Goal: Task Accomplishment & Management: Use online tool/utility

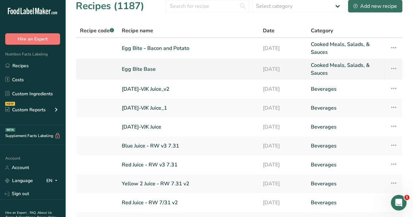
scroll to position [8, 0]
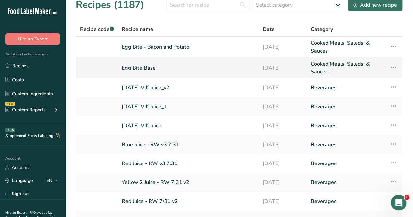
click at [140, 68] on link "Egg Bite Base" at bounding box center [188, 68] width 133 height 16
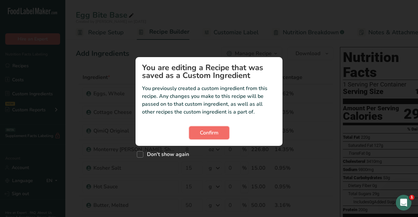
click at [215, 134] on span "Confirm" at bounding box center [209, 133] width 19 height 8
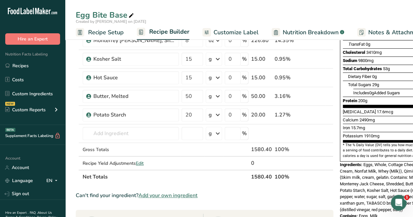
click at [178, 195] on span "Add your own ingredient" at bounding box center [167, 196] width 59 height 8
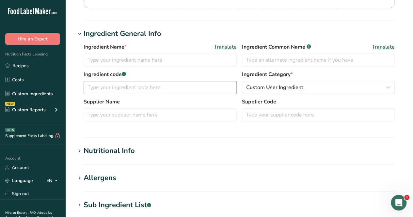
scroll to position [108, 0]
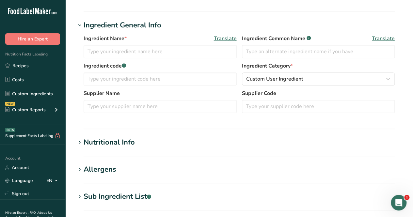
click at [128, 148] on section "Nutritional Info Serving Size .a-a{fill:#347362;}.b-a{fill:#fff;} Add ingredien…" at bounding box center [239, 146] width 327 height 19
click at [92, 138] on div "Nutritional Info" at bounding box center [109, 142] width 51 height 11
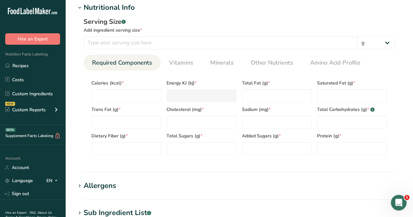
scroll to position [250, 0]
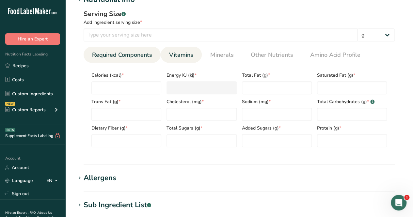
click at [183, 54] on span "Vitamins" at bounding box center [181, 55] width 24 height 9
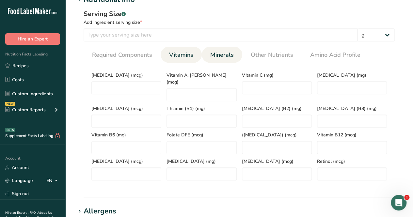
click at [229, 54] on span "Minerals" at bounding box center [222, 55] width 24 height 9
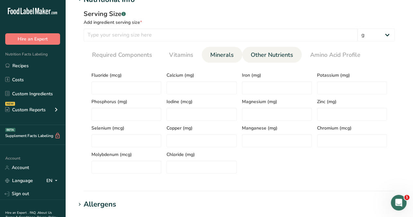
click at [256, 54] on span "Other Nutrients" at bounding box center [272, 55] width 42 height 9
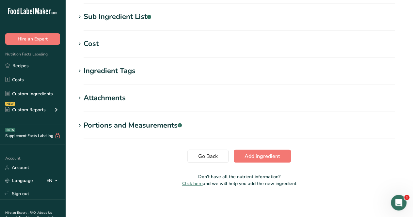
scroll to position [518, 0]
click at [205, 161] on button "Go Back" at bounding box center [207, 155] width 41 height 13
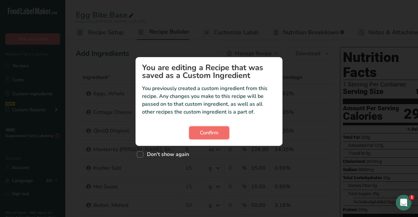
click at [211, 134] on span "Confirm" at bounding box center [209, 133] width 19 height 8
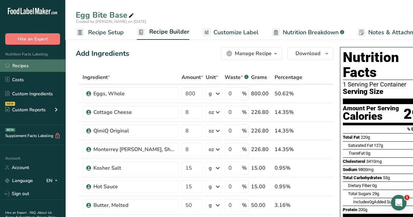
click at [45, 69] on link "Recipes" at bounding box center [32, 65] width 65 height 12
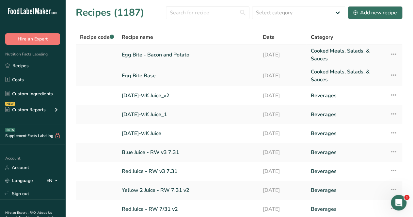
click at [156, 55] on link "Egg Bite - Bacon and Potato" at bounding box center [188, 55] width 133 height 16
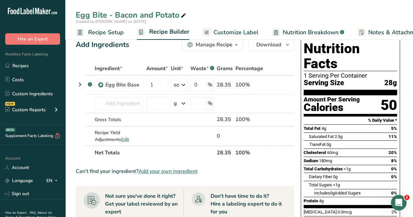
scroll to position [9, 0]
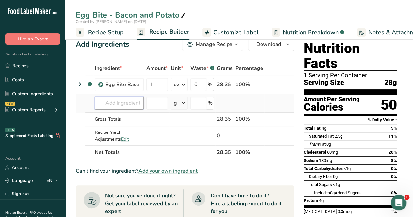
click at [114, 104] on input "text" at bounding box center [119, 103] width 49 height 13
type input "egg bite b"
click at [145, 118] on link "Egg Bite Base" at bounding box center [126, 116] width 63 height 11
type input "Egg Bite Base"
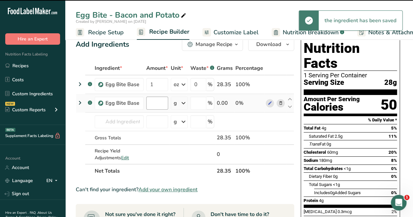
type input "0"
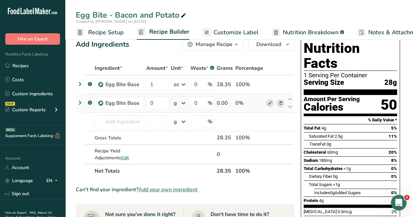
click at [177, 106] on div "g" at bounding box center [179, 103] width 17 height 13
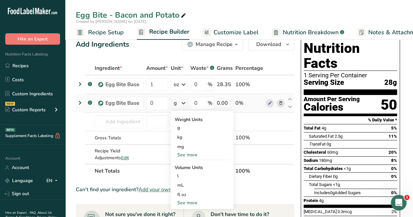
click at [279, 103] on icon at bounding box center [280, 103] width 5 height 7
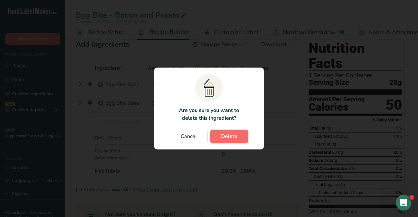
click at [230, 133] on span "Delete" at bounding box center [229, 137] width 16 height 8
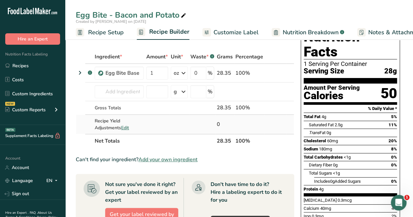
scroll to position [20, 0]
